Goal: Transaction & Acquisition: Purchase product/service

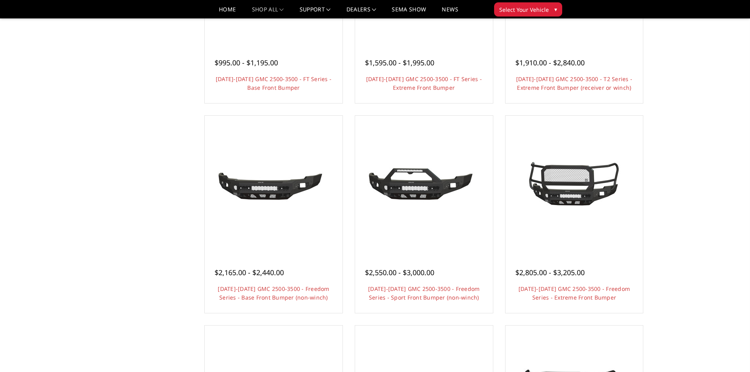
scroll to position [197, 0]
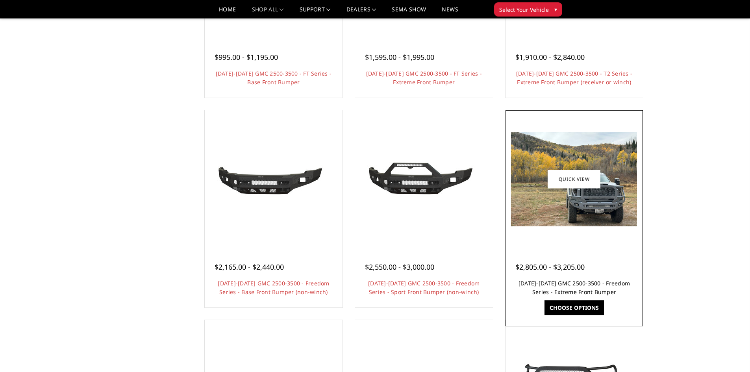
click at [577, 285] on link "[DATE]-[DATE] GMC 2500-3500 - Freedom Series - Extreme Front Bumper" at bounding box center [573, 287] width 111 height 16
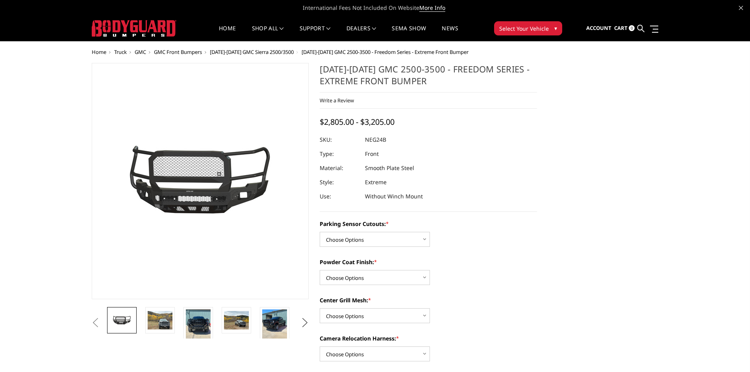
click at [299, 326] on button "Next" at bounding box center [305, 323] width 12 height 12
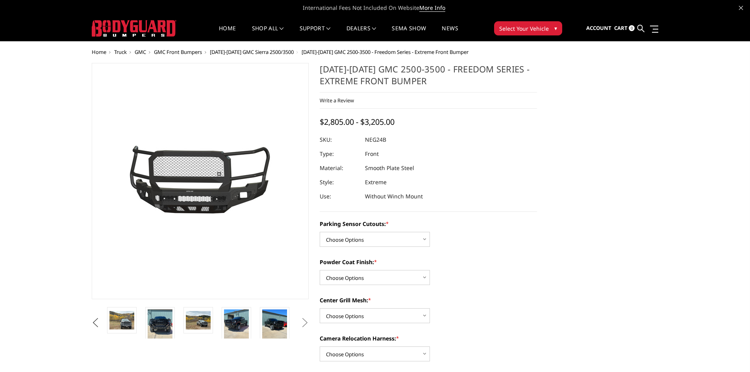
click at [98, 321] on button "Previous" at bounding box center [96, 323] width 12 height 12
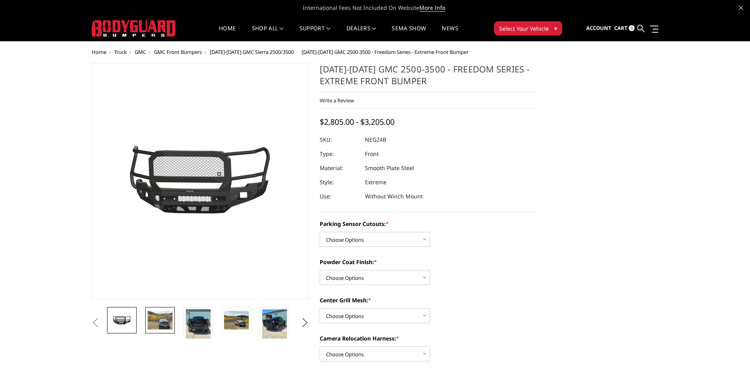
click at [164, 320] on img at bounding box center [160, 320] width 25 height 19
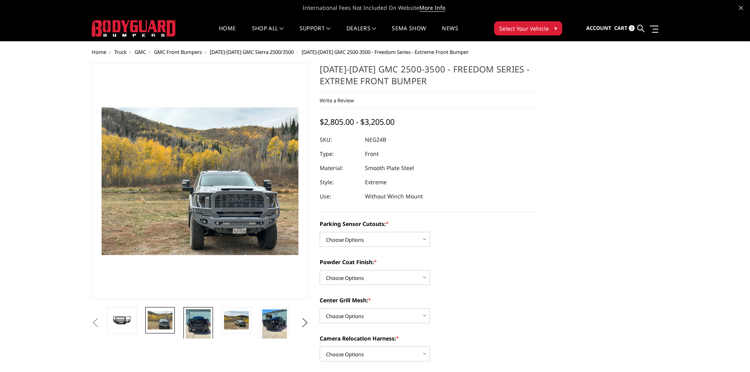
click at [209, 316] on img at bounding box center [198, 325] width 25 height 33
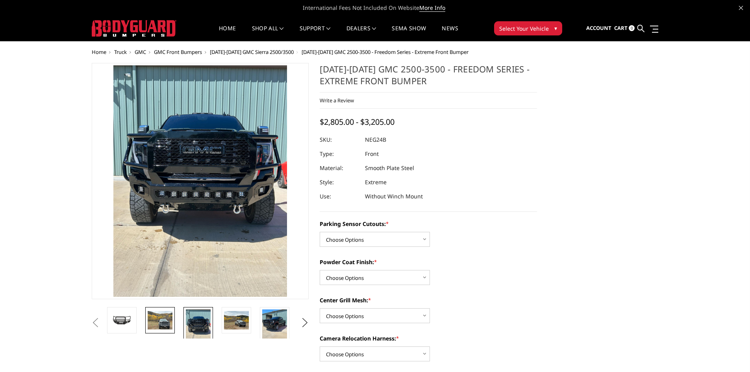
click at [169, 316] on img at bounding box center [160, 320] width 25 height 19
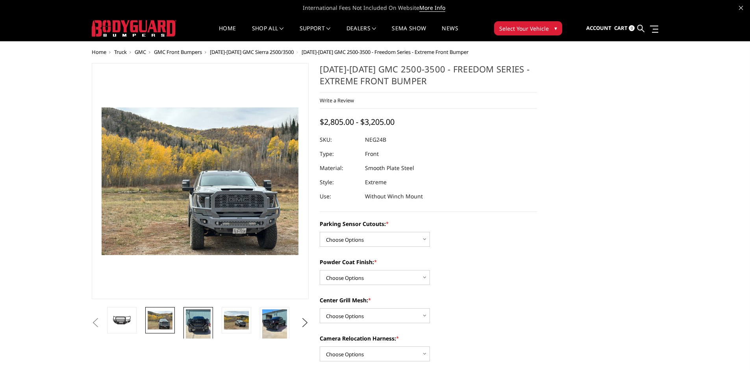
click at [196, 316] on img at bounding box center [198, 325] width 25 height 33
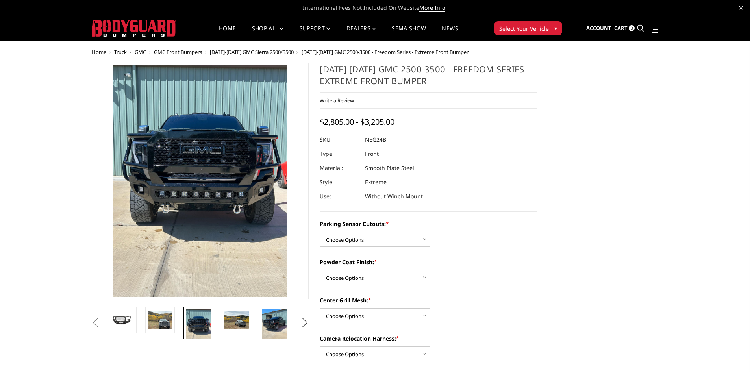
click at [224, 316] on img at bounding box center [236, 320] width 25 height 19
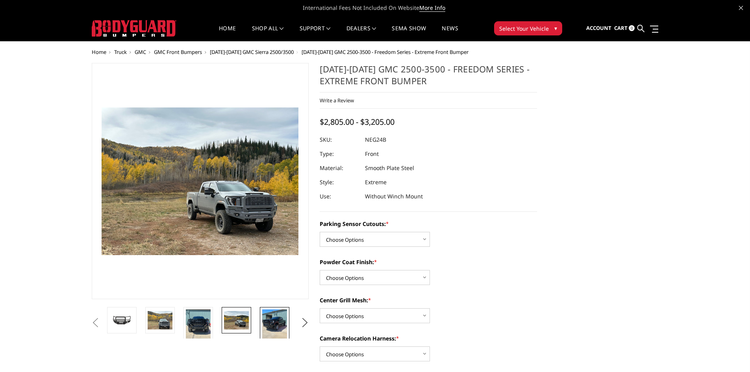
click at [274, 316] on img at bounding box center [274, 325] width 25 height 33
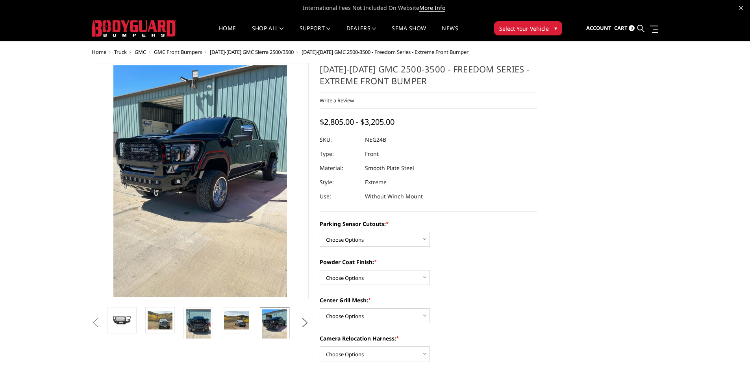
click at [298, 319] on ul "Previous Next" at bounding box center [200, 322] width 221 height 31
click at [299, 323] on button "Next" at bounding box center [305, 323] width 12 height 12
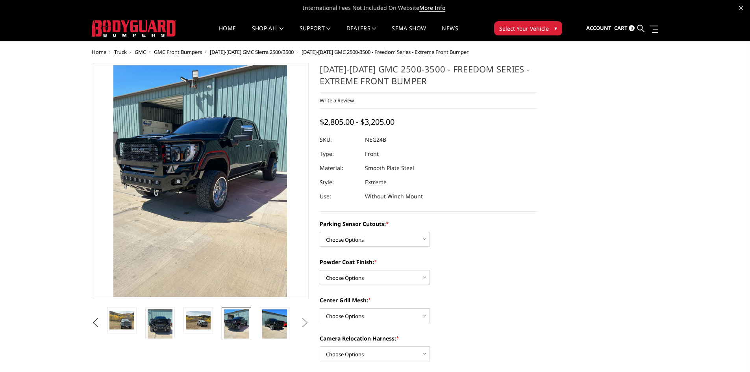
click at [299, 323] on button "Next" at bounding box center [305, 323] width 12 height 12
click at [282, 324] on img at bounding box center [274, 325] width 25 height 33
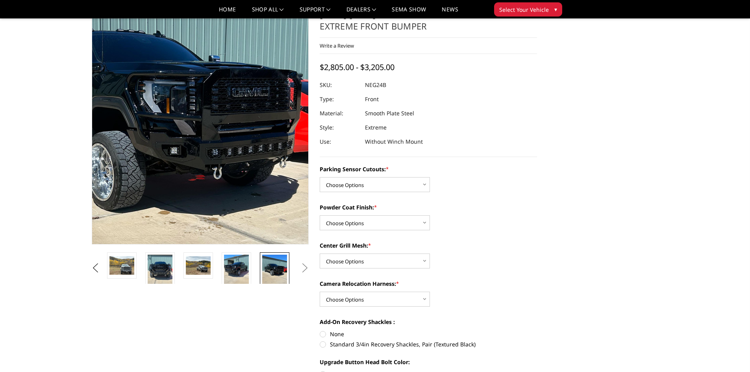
scroll to position [79, 0]
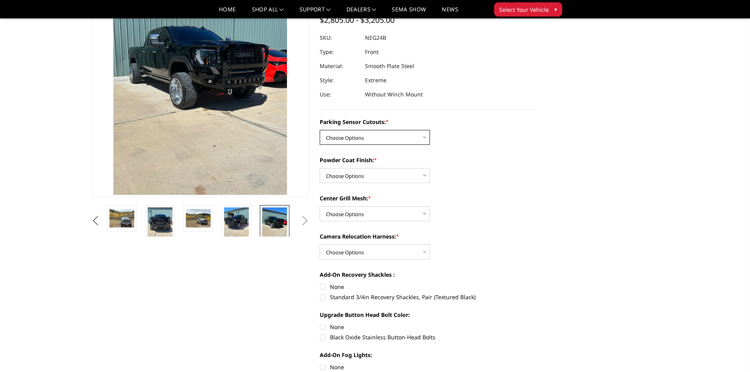
click at [429, 139] on select "Choose Options No - Without Parking Sensor Cutouts Yes - With Parking Sensor Cu…" at bounding box center [375, 137] width 110 height 15
select select "2874"
click at [320, 130] on select "Choose Options No - Without Parking Sensor Cutouts Yes - With Parking Sensor Cu…" at bounding box center [375, 137] width 110 height 15
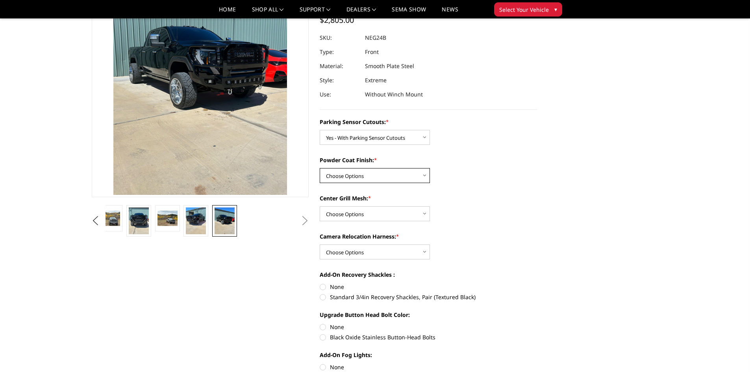
click at [416, 173] on select "Choose Options Bare Metal Texture Black Powder Coat" at bounding box center [375, 175] width 110 height 15
select select "2876"
click at [320, 168] on select "Choose Options Bare Metal Texture Black Powder Coat" at bounding box center [375, 175] width 110 height 15
click at [408, 211] on select "Choose Options WITH Expanded Metal in Center Grill WITHOUT Expanded Metal in Ce…" at bounding box center [375, 213] width 110 height 15
select select "2878"
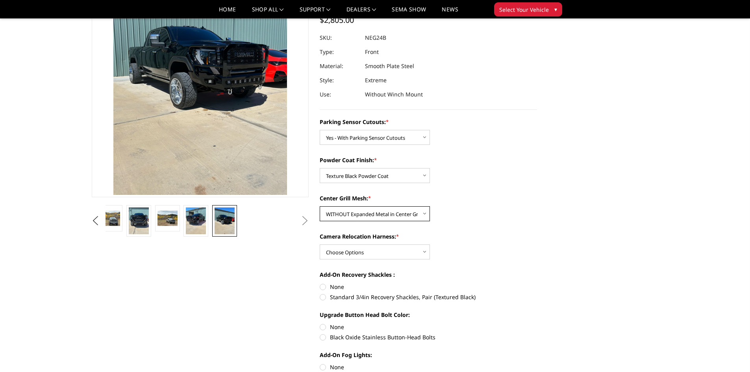
click at [320, 206] on select "Choose Options WITH Expanded Metal in Center Grill WITHOUT Expanded Metal in Ce…" at bounding box center [375, 213] width 110 height 15
click at [378, 252] on select "Choose Options WITH Camera Relocation Harness WITHOUT Camera Relocation Harness" at bounding box center [375, 251] width 110 height 15
select select "2879"
click at [320, 244] on select "Choose Options WITH Camera Relocation Harness WITHOUT Camera Relocation Harness" at bounding box center [375, 251] width 110 height 15
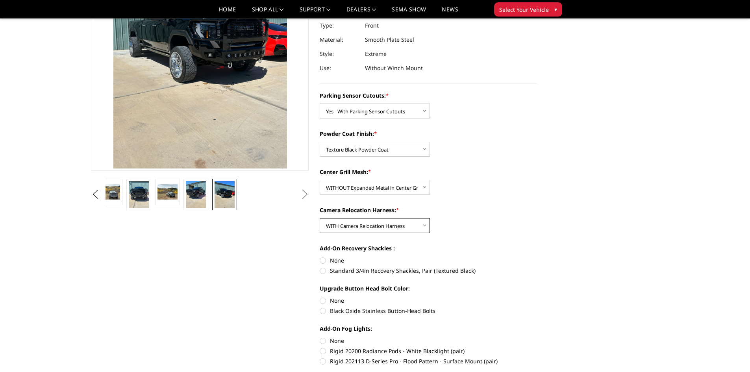
scroll to position [118, 0]
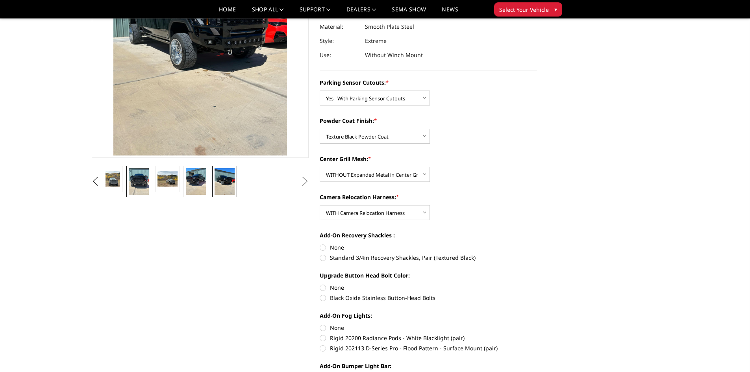
click at [137, 187] on img at bounding box center [139, 181] width 20 height 27
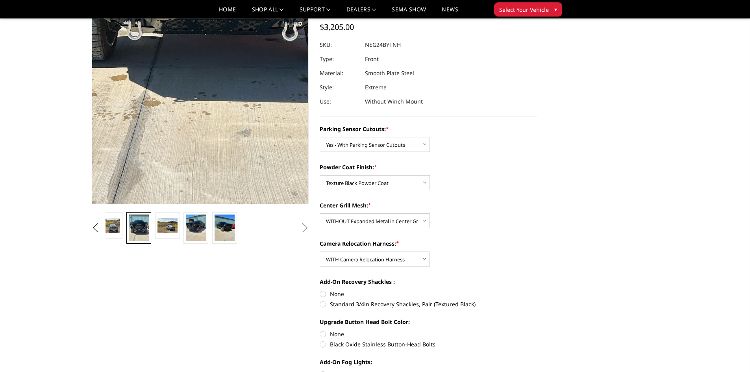
scroll to position [0, 0]
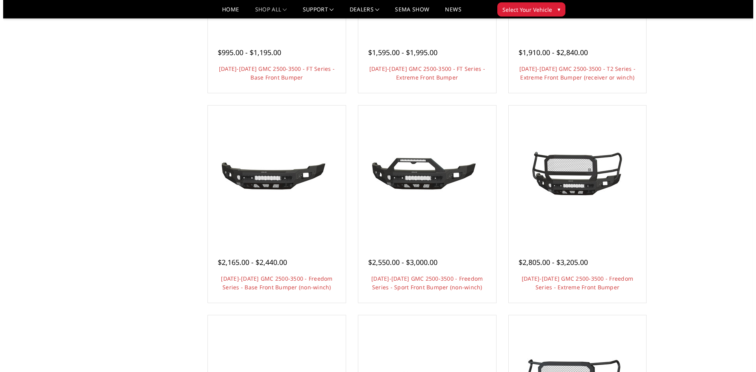
scroll to position [197, 0]
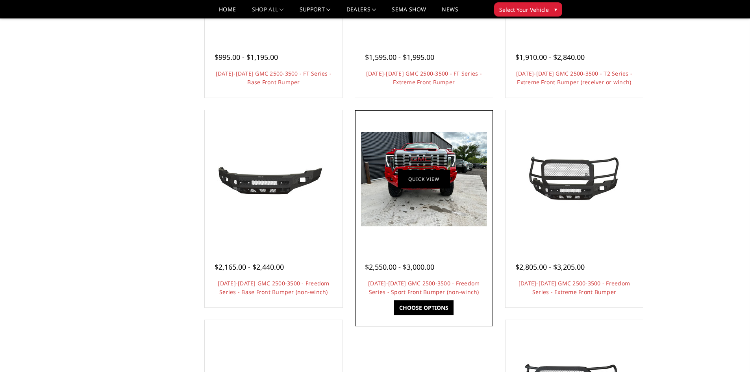
click at [415, 185] on link "Quick view" at bounding box center [424, 179] width 53 height 19
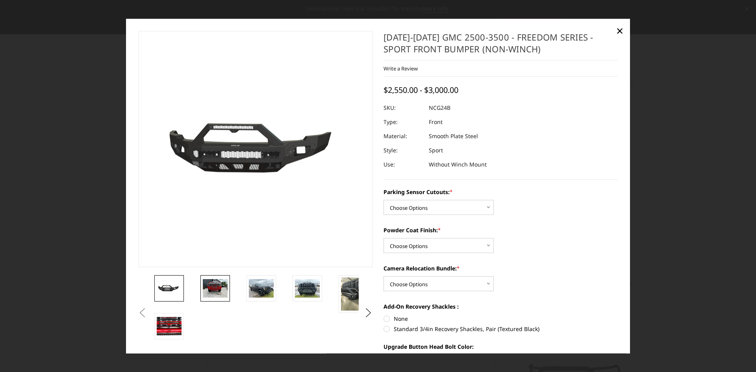
click at [207, 294] on img at bounding box center [215, 288] width 25 height 19
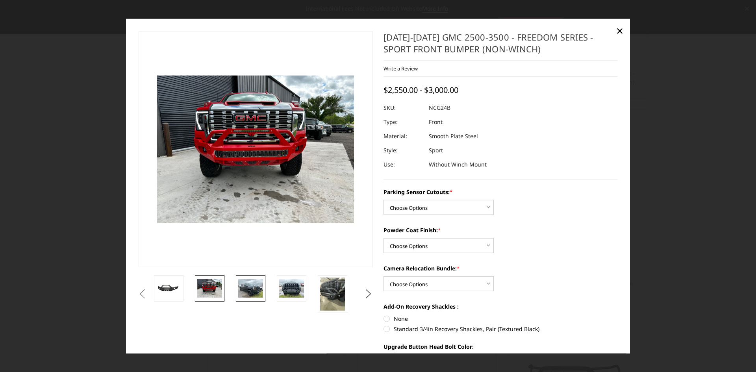
click at [255, 281] on img at bounding box center [250, 288] width 25 height 19
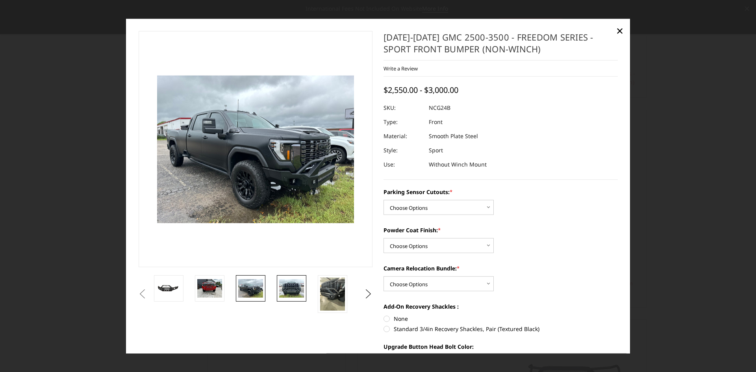
click at [293, 281] on img at bounding box center [291, 288] width 25 height 19
